Goal: Transaction & Acquisition: Register for event/course

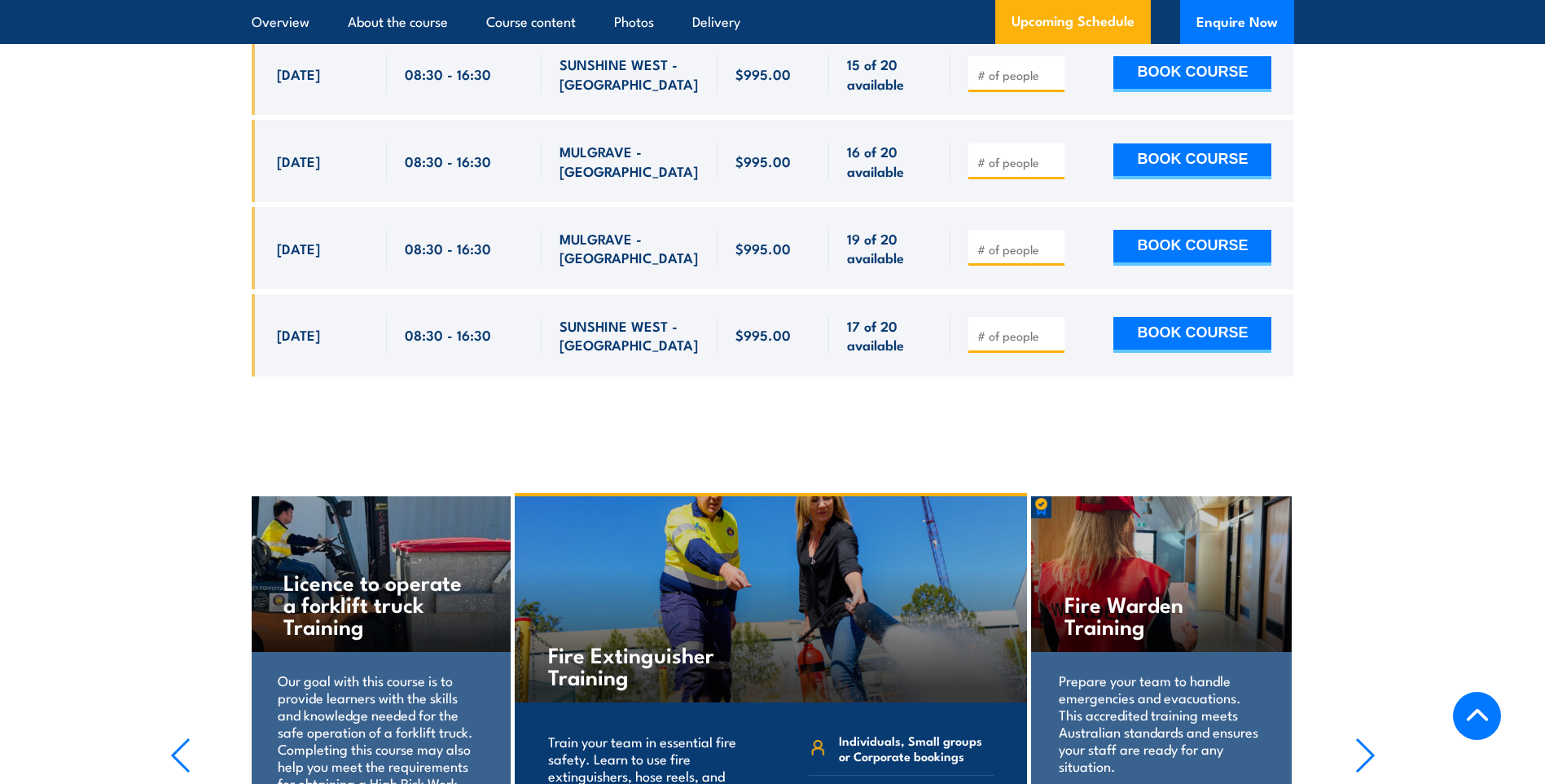
scroll to position [2850, 0]
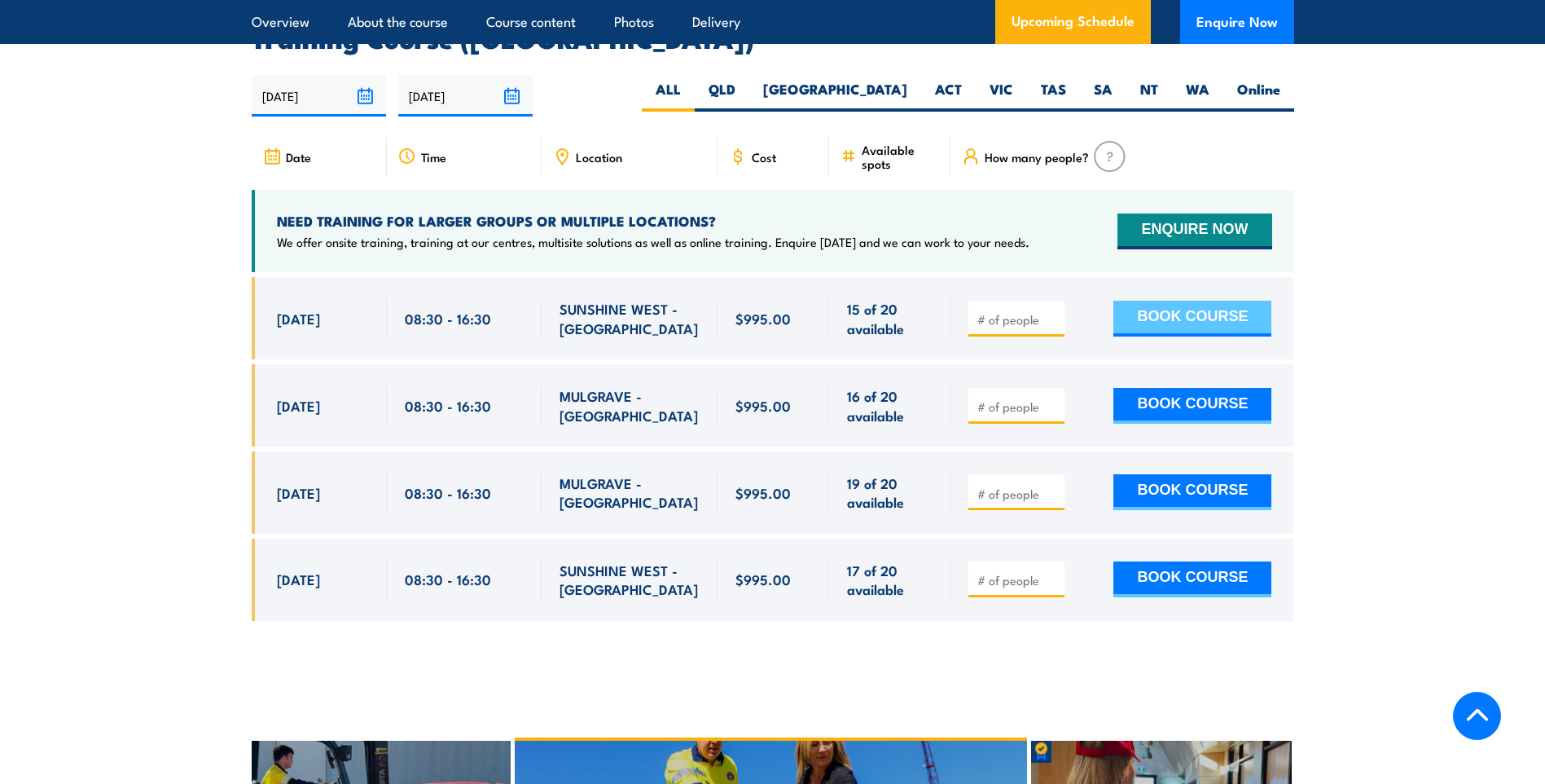
click at [1183, 301] on button "BOOK COURSE" at bounding box center [1192, 318] width 158 height 35
type input "1"
click at [1054, 311] on input "1" at bounding box center [1018, 319] width 81 height 16
click at [1162, 301] on button "BOOK COURSE" at bounding box center [1192, 318] width 158 height 35
